Goal: Use online tool/utility: Utilize a website feature to perform a specific function

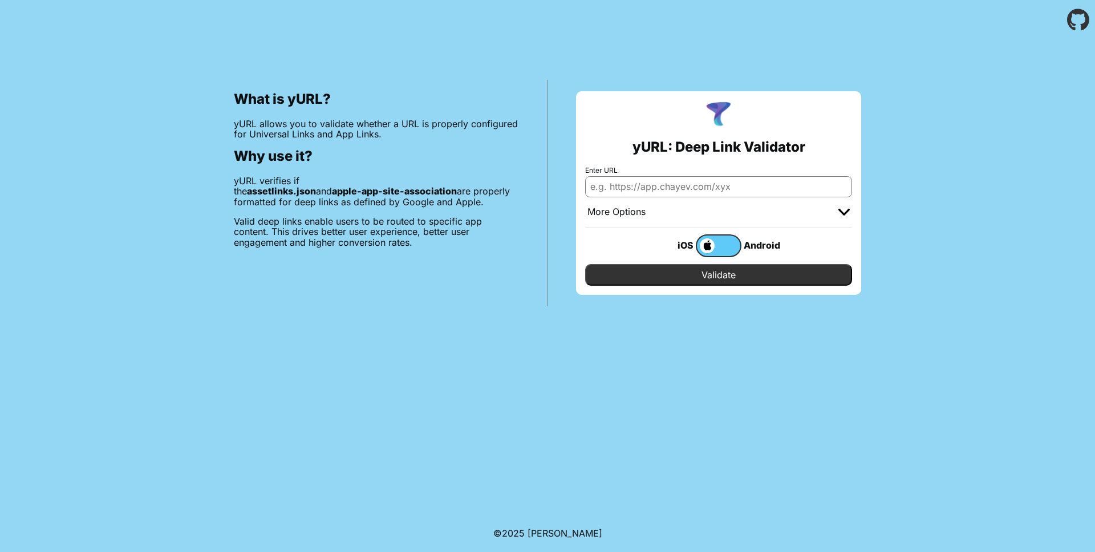
click at [689, 187] on input "Enter URL" at bounding box center [718, 186] width 267 height 21
type input "[URL][DOMAIN_NAME]"
click at [756, 279] on input "Validate" at bounding box center [718, 275] width 267 height 22
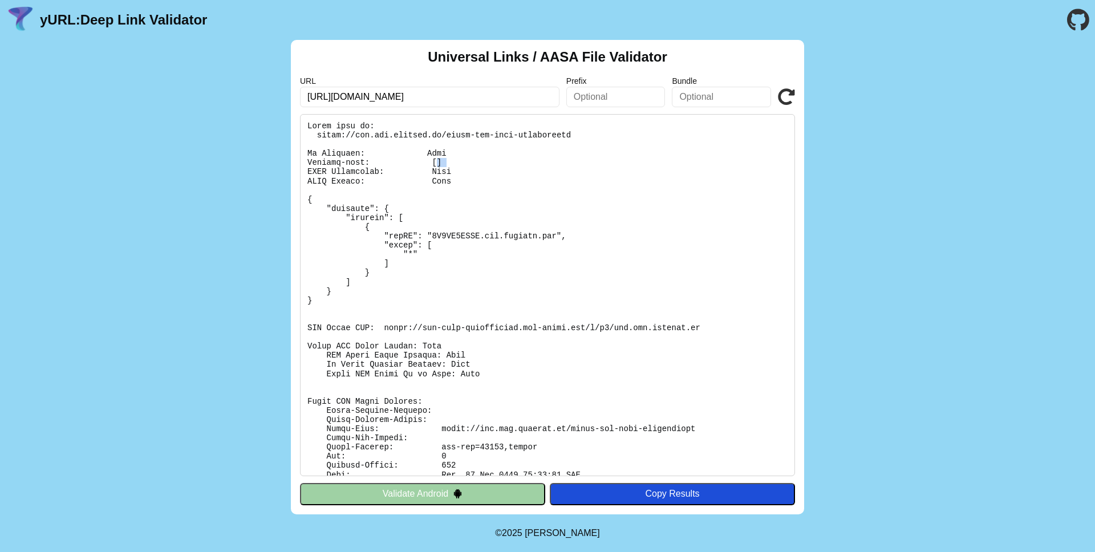
drag, startPoint x: 443, startPoint y: 164, endPoint x: 470, endPoint y: 164, distance: 27.4
click at [470, 164] on pre at bounding box center [547, 295] width 495 height 362
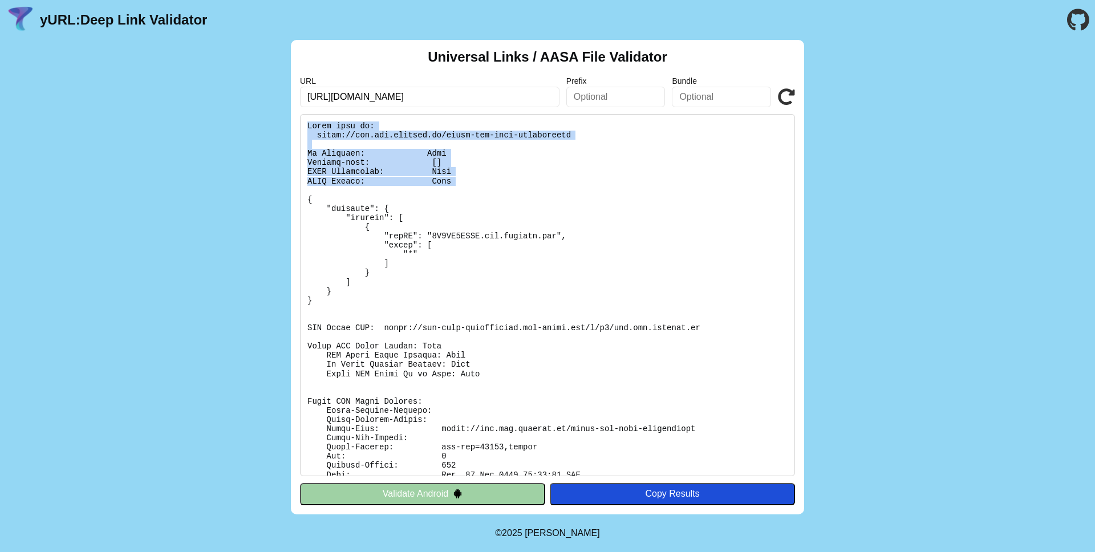
drag, startPoint x: 469, startPoint y: 192, endPoint x: 268, endPoint y: 127, distance: 211.4
click at [268, 127] on div "Universal Links / AASA File Validator URL [URL][DOMAIN_NAME] Prefix Bundle Vali…" at bounding box center [547, 277] width 1095 height 474
click at [787, 95] on icon at bounding box center [786, 96] width 17 height 17
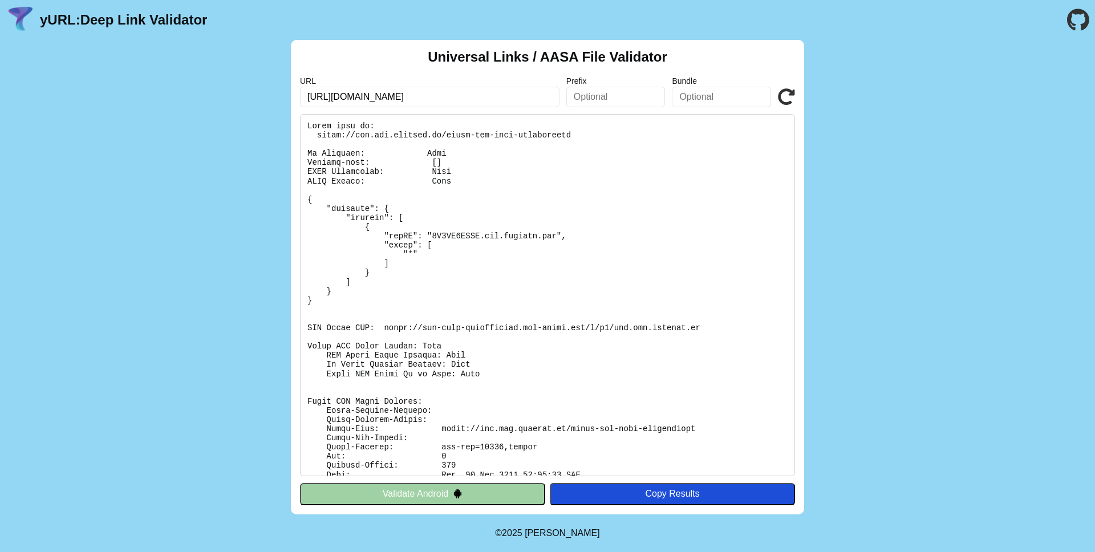
click at [787, 95] on icon at bounding box center [786, 96] width 17 height 17
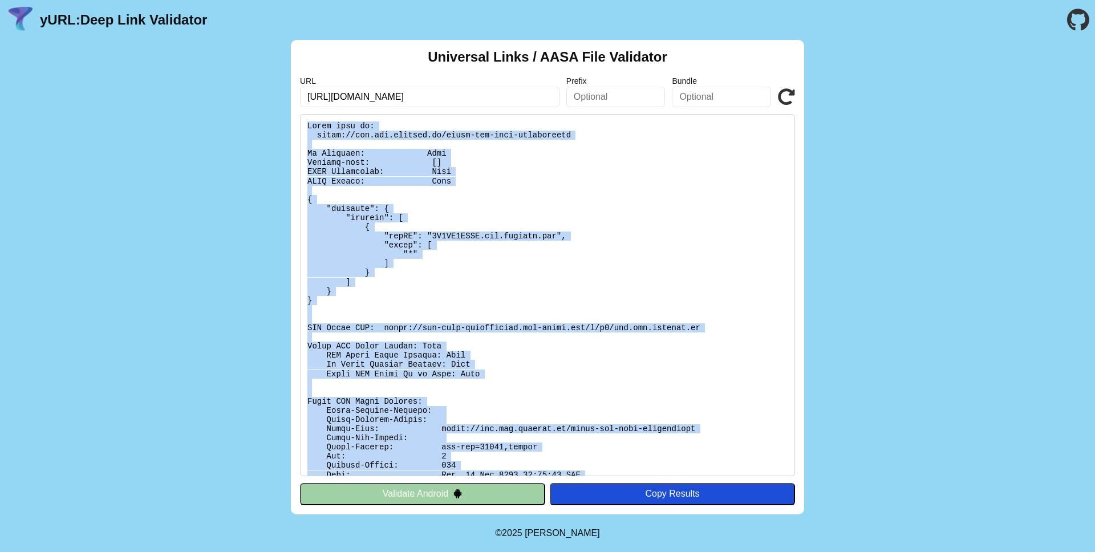
drag, startPoint x: 482, startPoint y: 472, endPoint x: 294, endPoint y: 113, distance: 405.3
click at [294, 113] on div "Universal Links / AASA File Validator URL [URL][DOMAIN_NAME] Prefix Bundle Vali…" at bounding box center [547, 277] width 513 height 474
copy pre "Found file at: [URL][DOMAIN_NAME] No Redirect: Pass Content-type: [] JSON Valid…"
